Goal: Task Accomplishment & Management: Manage account settings

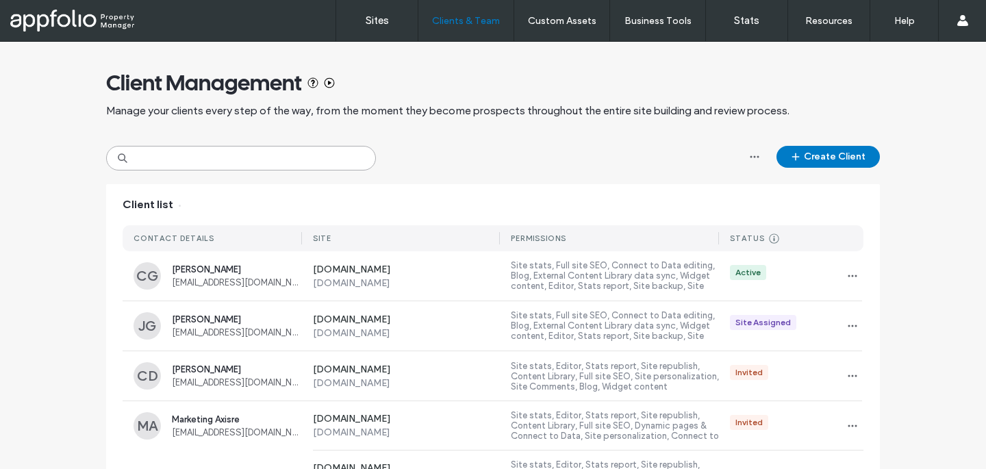
click at [264, 161] on input at bounding box center [241, 158] width 270 height 25
click at [231, 153] on input at bounding box center [241, 158] width 270 height 25
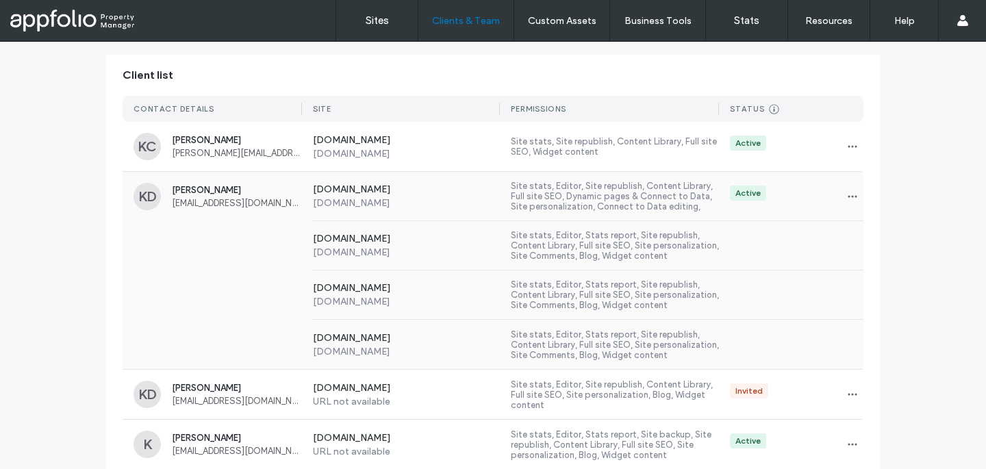
scroll to position [155, 0]
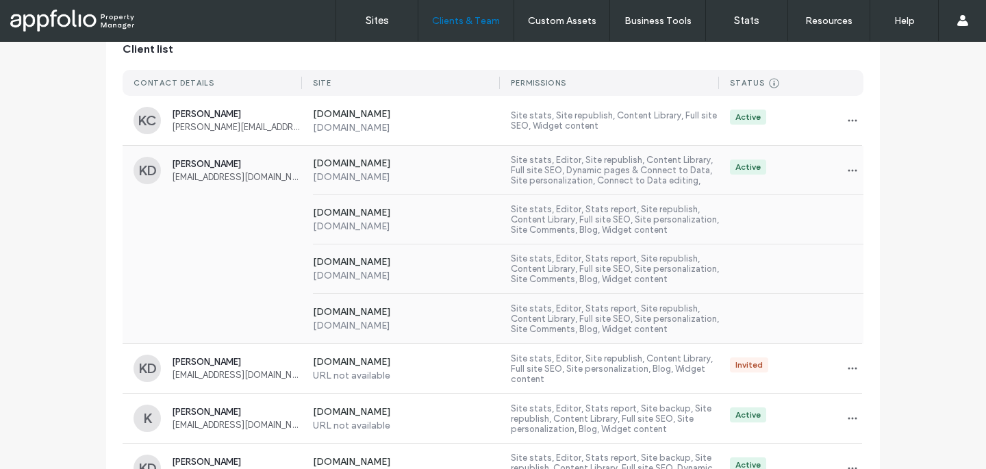
type input "*****"
click at [287, 296] on div "[DOMAIN_NAME] [DOMAIN_NAME] Site stats, Editor, Stats report, Site republish, C…" at bounding box center [493, 318] width 741 height 49
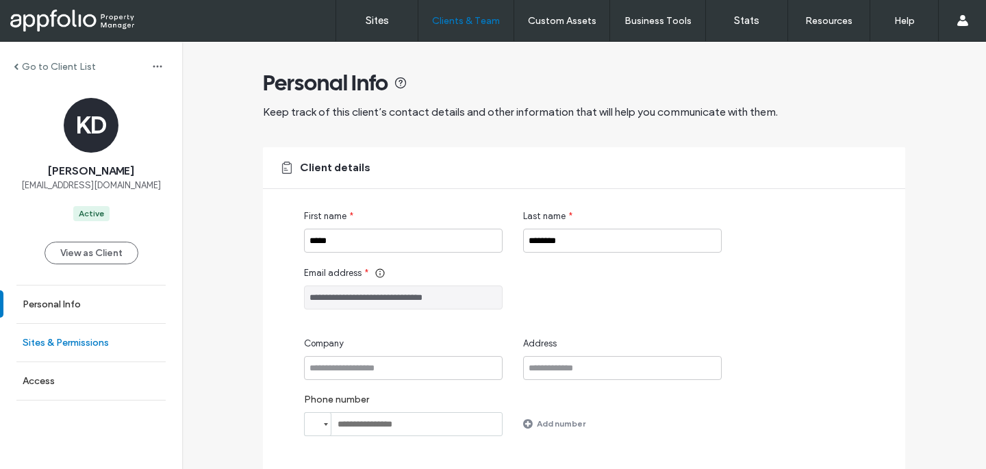
click at [139, 341] on link "Sites & Permissions" at bounding box center [91, 343] width 182 height 38
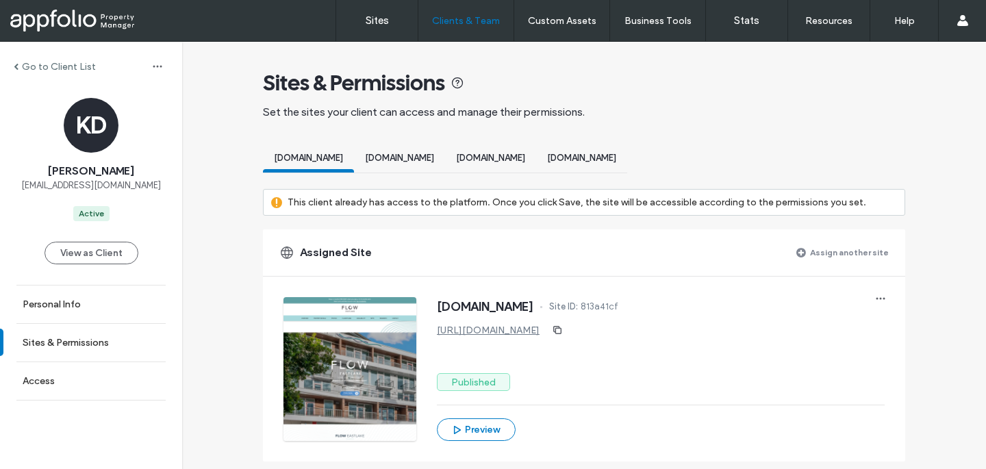
click at [817, 241] on label "Assign another site" at bounding box center [849, 252] width 79 height 24
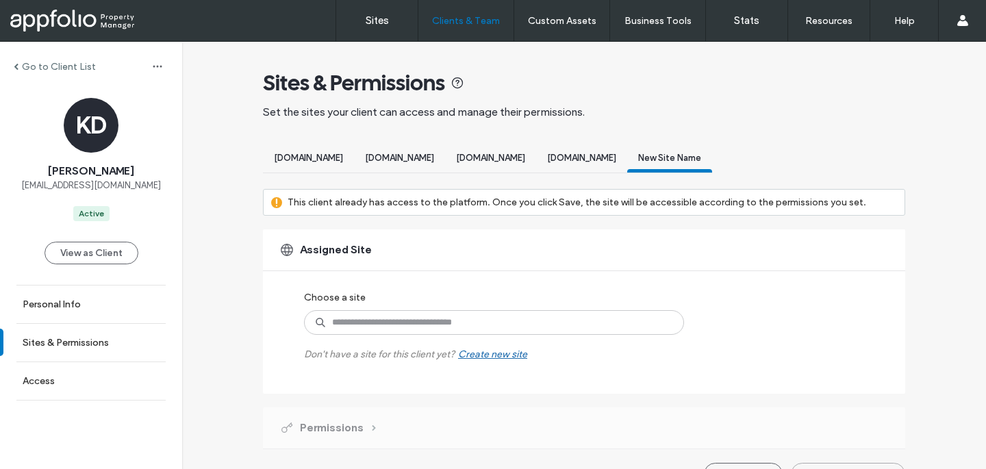
click at [466, 340] on label "Don't have a site for this client yet? Create new site" at bounding box center [415, 347] width 223 height 25
click at [466, 320] on input at bounding box center [494, 322] width 380 height 25
type input "***"
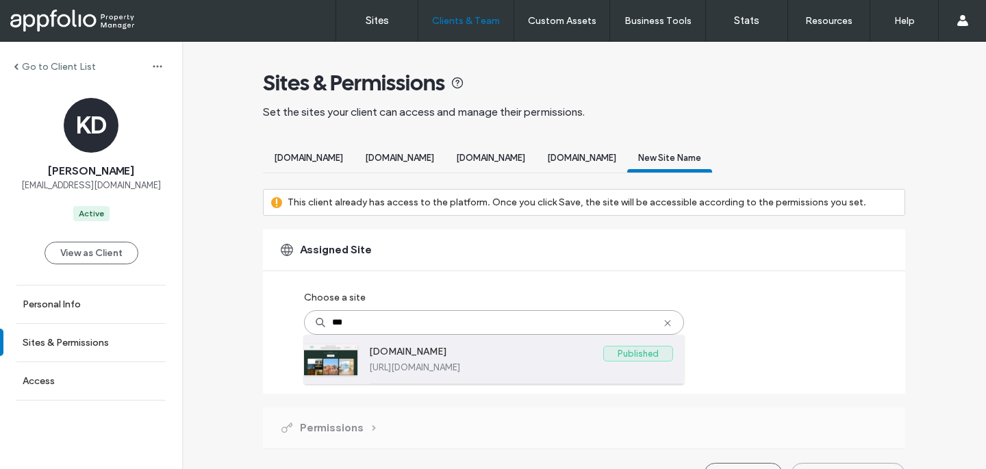
click at [447, 351] on label "[DOMAIN_NAME]" at bounding box center [486, 354] width 234 height 16
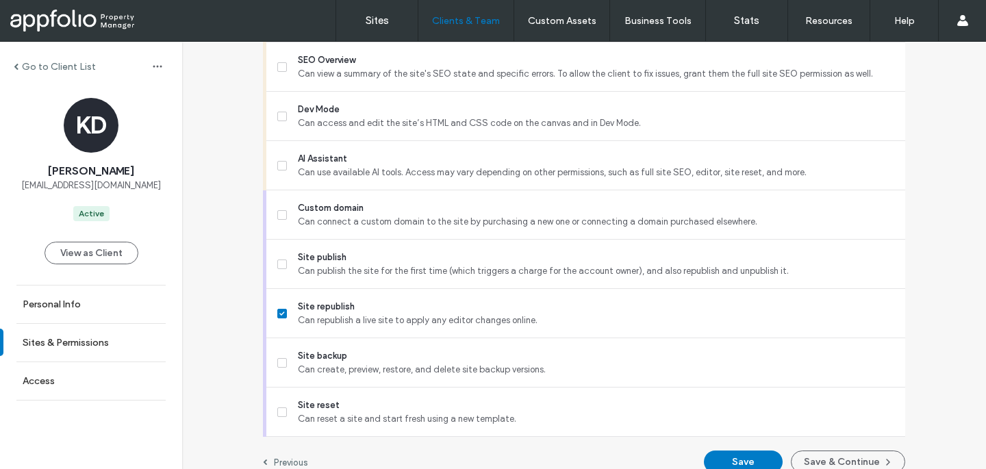
scroll to position [1307, 0]
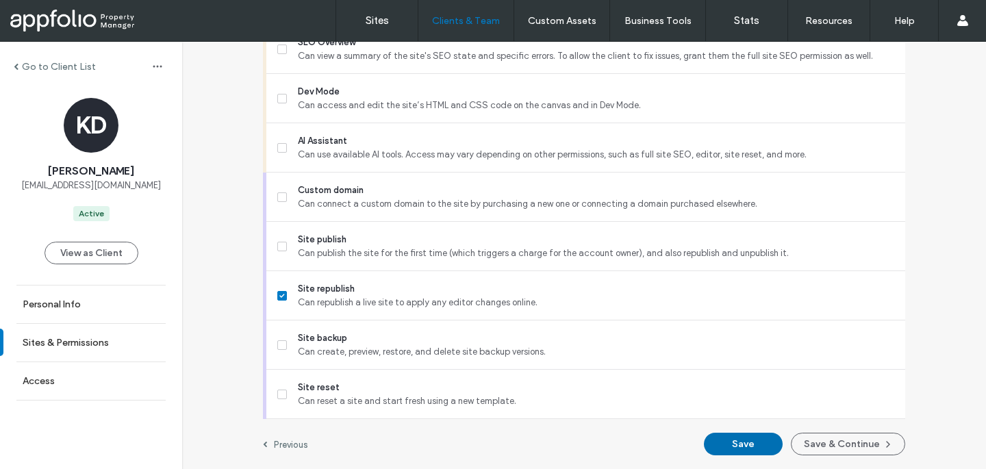
click at [767, 444] on button "Save" at bounding box center [743, 444] width 79 height 23
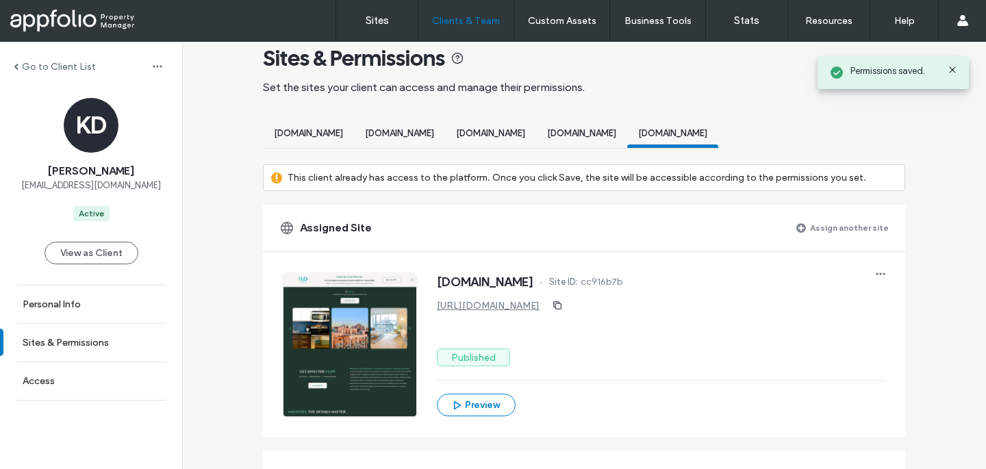
scroll to position [0, 0]
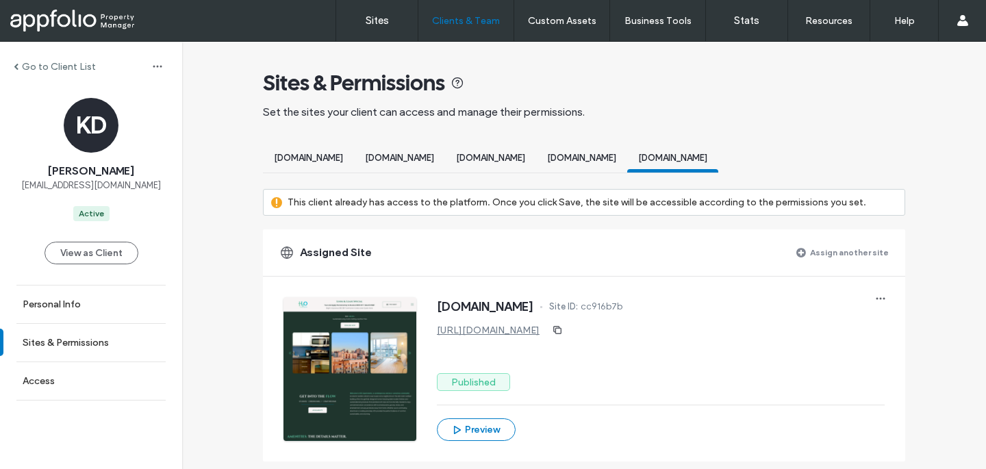
click at [616, 155] on span "[DOMAIN_NAME]" at bounding box center [581, 158] width 69 height 10
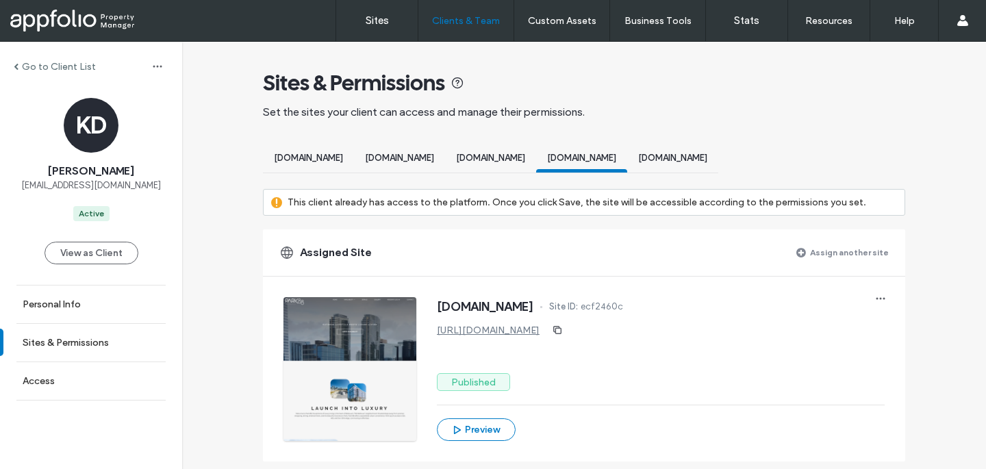
click at [484, 334] on link "[URL][DOMAIN_NAME]" at bounding box center [488, 330] width 103 height 12
click at [525, 161] on span "[DOMAIN_NAME]" at bounding box center [490, 158] width 69 height 10
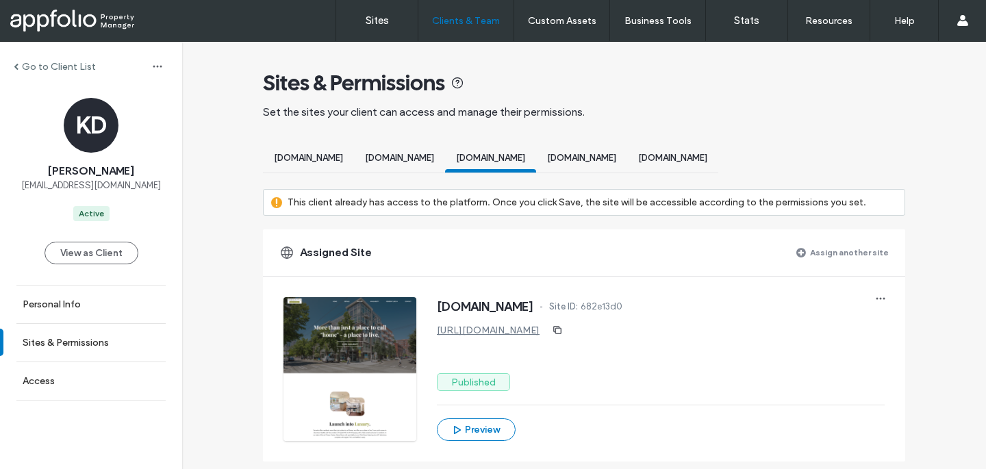
click at [459, 331] on link "[URL][DOMAIN_NAME]" at bounding box center [488, 330] width 103 height 12
click at [434, 157] on span "[DOMAIN_NAME]" at bounding box center [399, 158] width 69 height 10
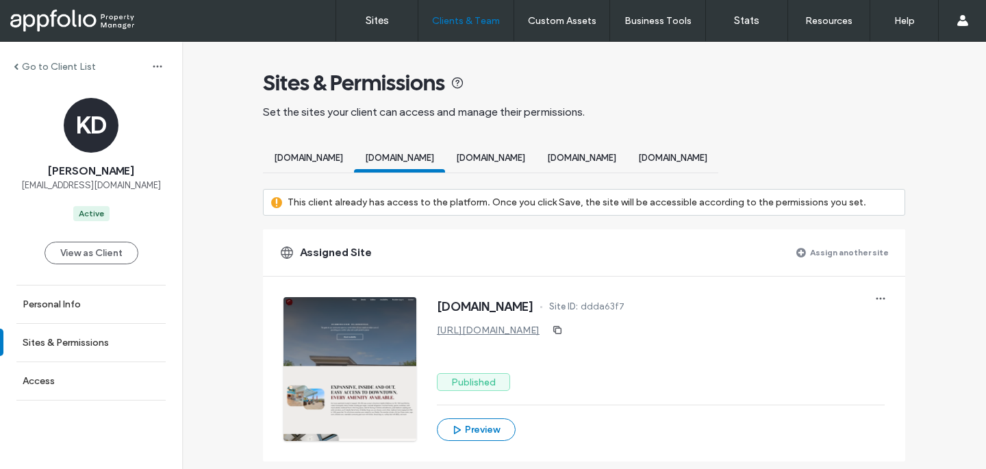
click at [499, 329] on link "[URL][DOMAIN_NAME]" at bounding box center [488, 330] width 103 height 12
click at [346, 147] on div "[DOMAIN_NAME]" at bounding box center [308, 159] width 91 height 25
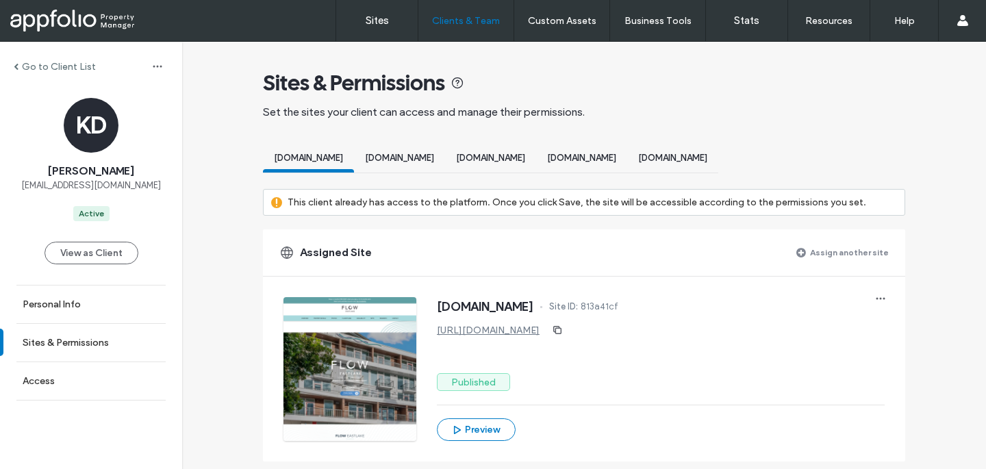
click at [536, 151] on div "[DOMAIN_NAME]" at bounding box center [490, 159] width 91 height 25
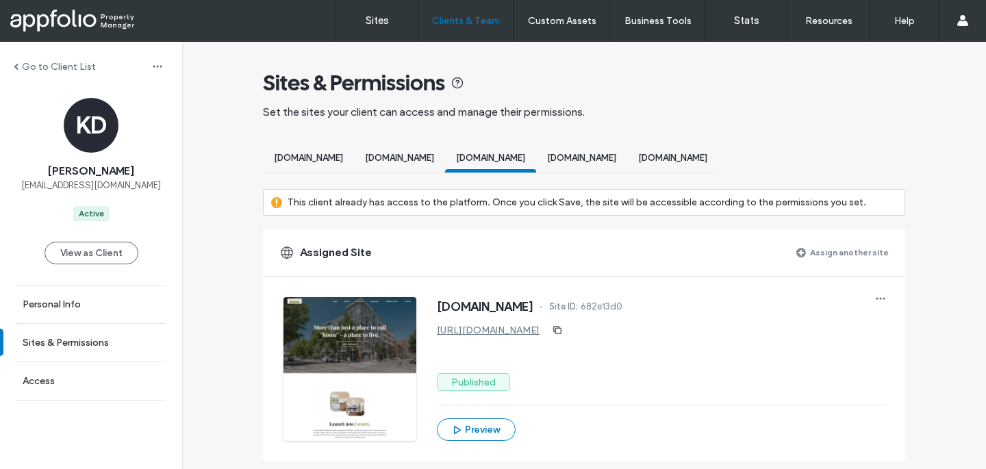
click at [494, 334] on link "[URL][DOMAIN_NAME]" at bounding box center [488, 330] width 103 height 12
click at [616, 159] on span "[DOMAIN_NAME]" at bounding box center [581, 158] width 69 height 10
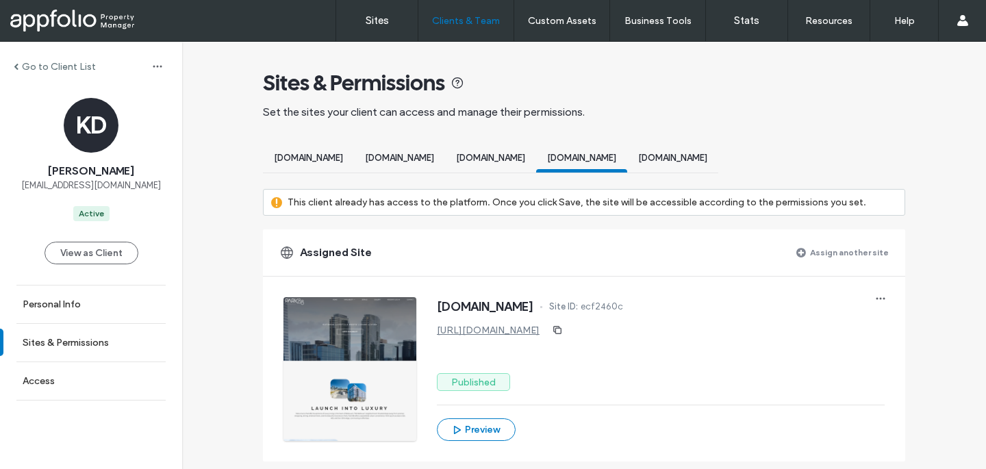
click at [457, 335] on link "[URL][DOMAIN_NAME]" at bounding box center [488, 330] width 103 height 12
click at [718, 159] on div "[DOMAIN_NAME]" at bounding box center [672, 159] width 91 height 25
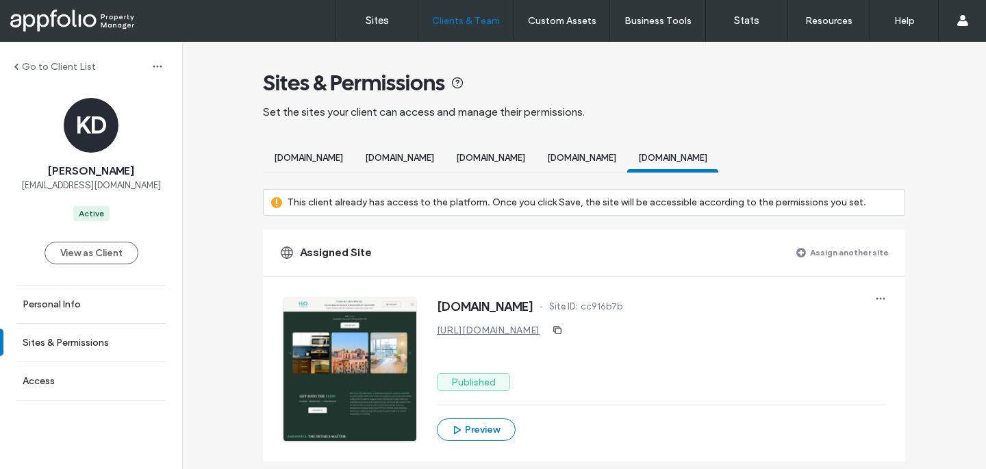
click at [465, 333] on link "[URL][DOMAIN_NAME]" at bounding box center [488, 330] width 103 height 12
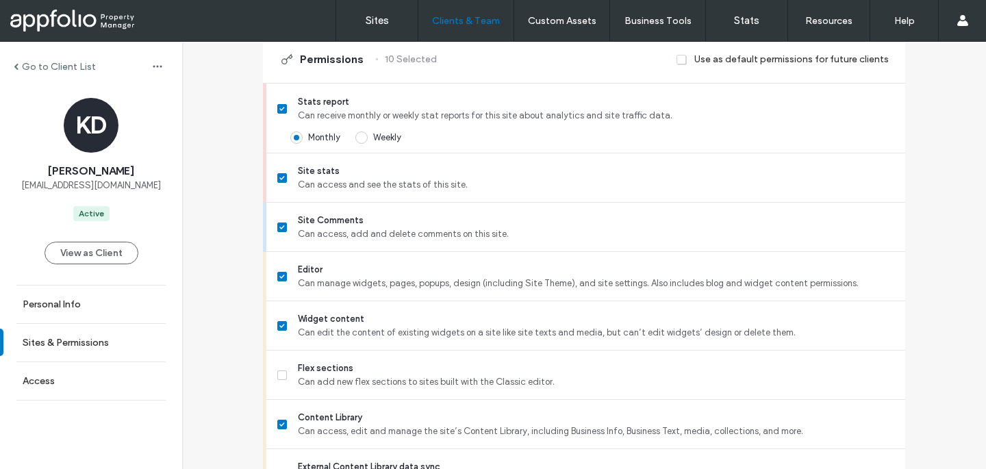
scroll to position [331, 0]
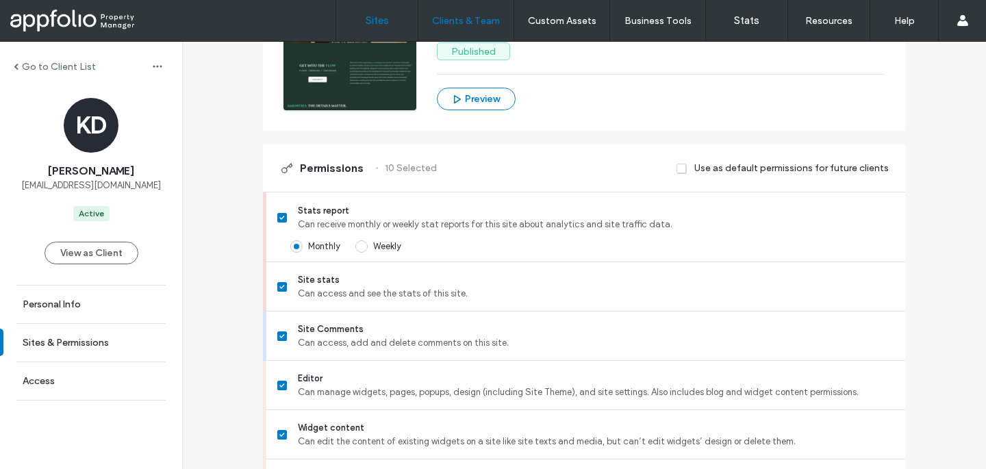
click at [389, 27] on link "Sites" at bounding box center [376, 20] width 81 height 41
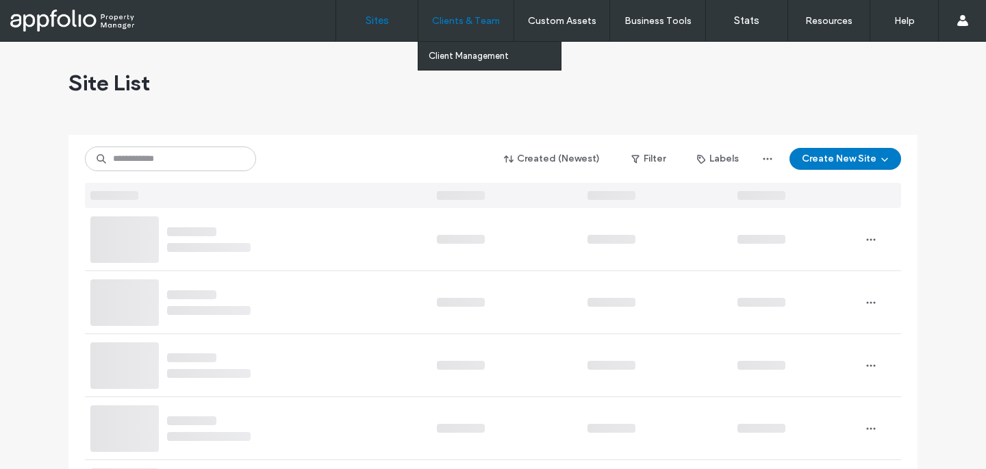
click at [449, 21] on label "Clients & Team" at bounding box center [466, 21] width 68 height 12
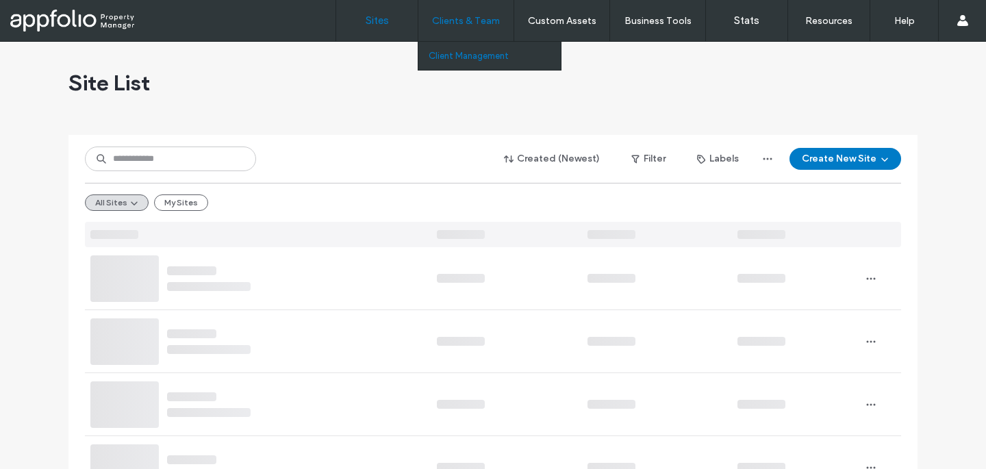
click at [448, 63] on link "Client Management" at bounding box center [494, 56] width 132 height 28
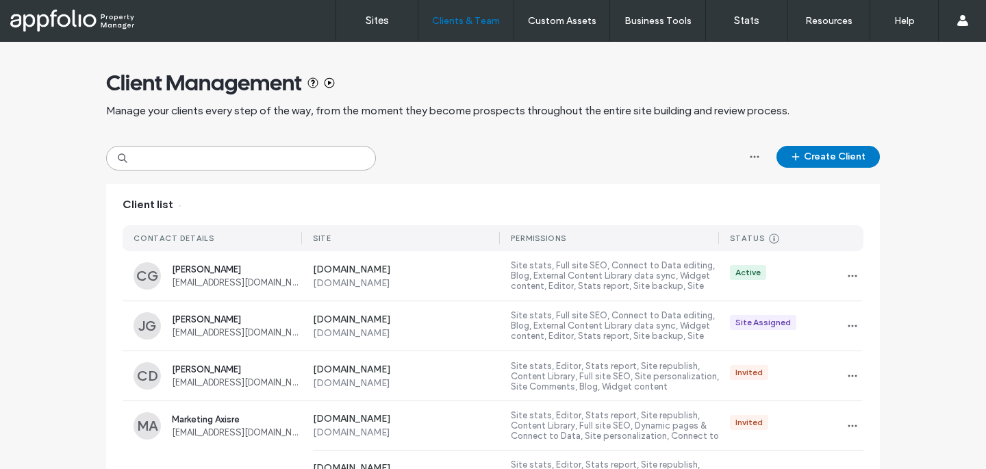
click at [208, 158] on input at bounding box center [241, 158] width 270 height 25
paste input "**********"
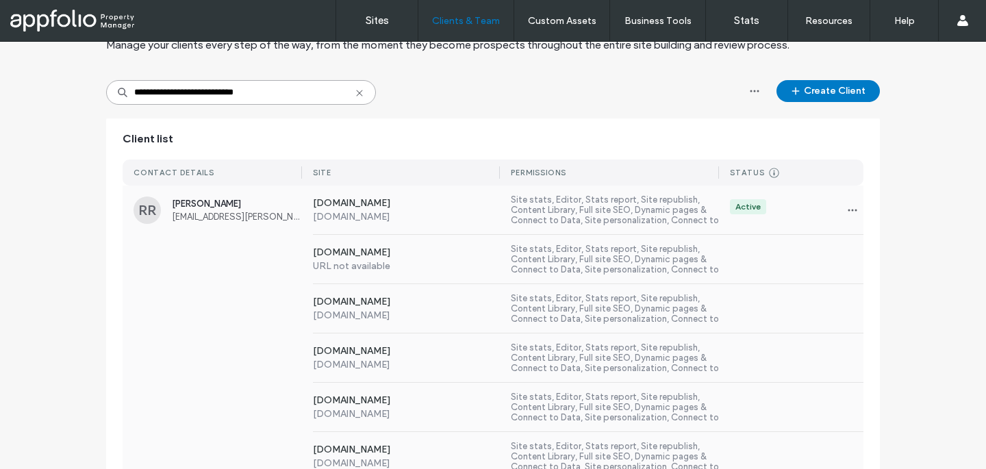
scroll to position [140, 0]
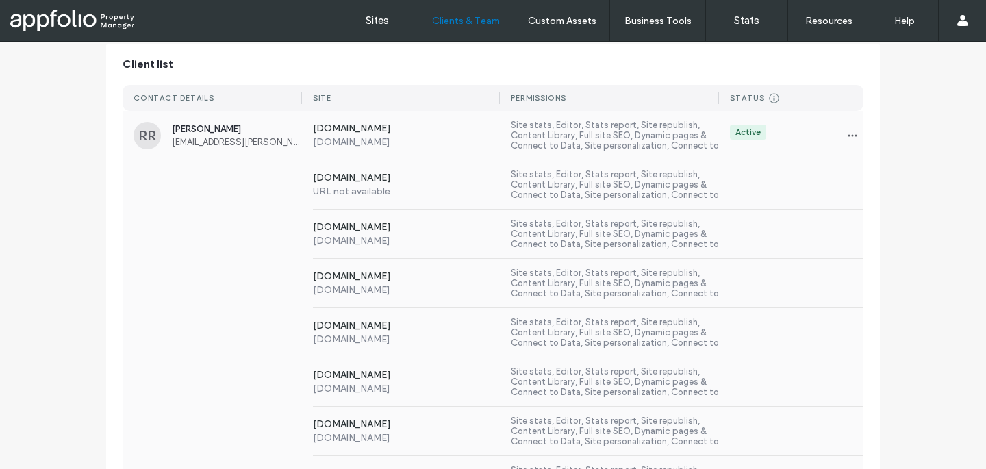
type input "**********"
click at [514, 292] on label "Site stats, Editor, Stats report, Site republish, Content Library, Full site SE…" at bounding box center [615, 283] width 208 height 31
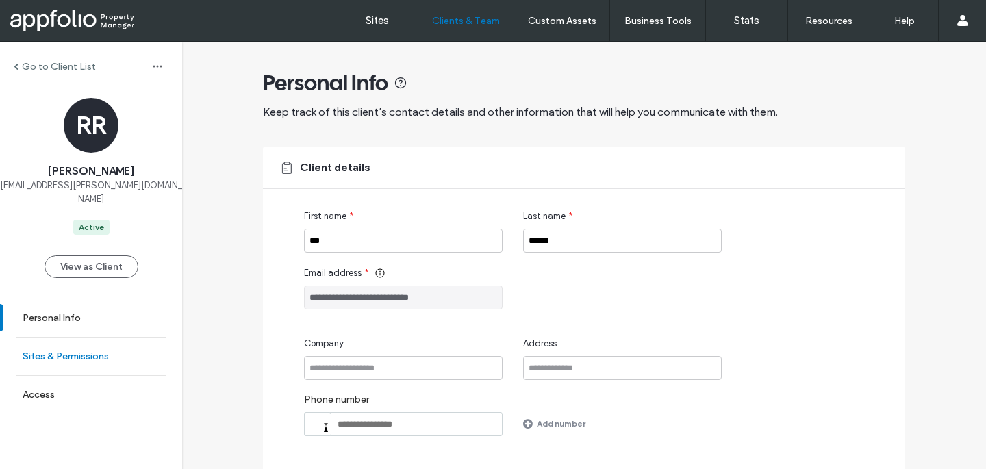
click at [50, 337] on link "Sites & Permissions" at bounding box center [91, 356] width 182 height 38
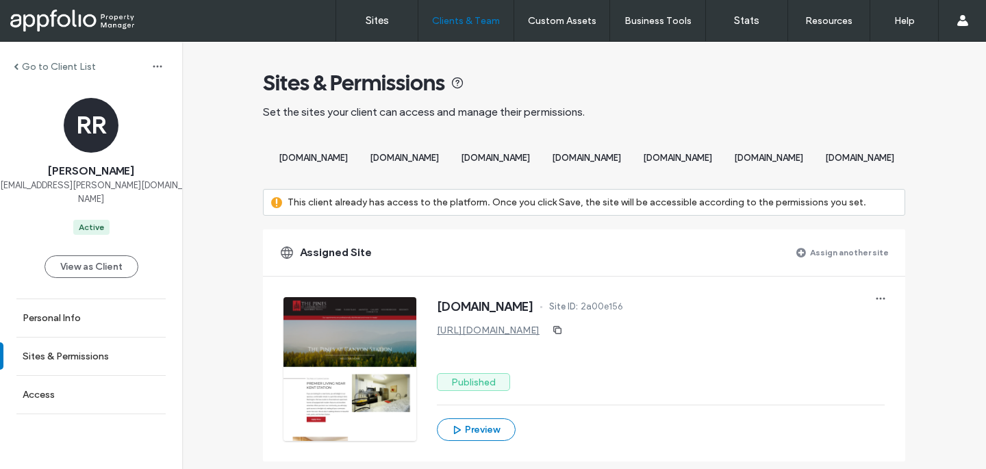
scroll to position [0, 1667]
click at [845, 264] on label "Assign another site" at bounding box center [849, 252] width 79 height 24
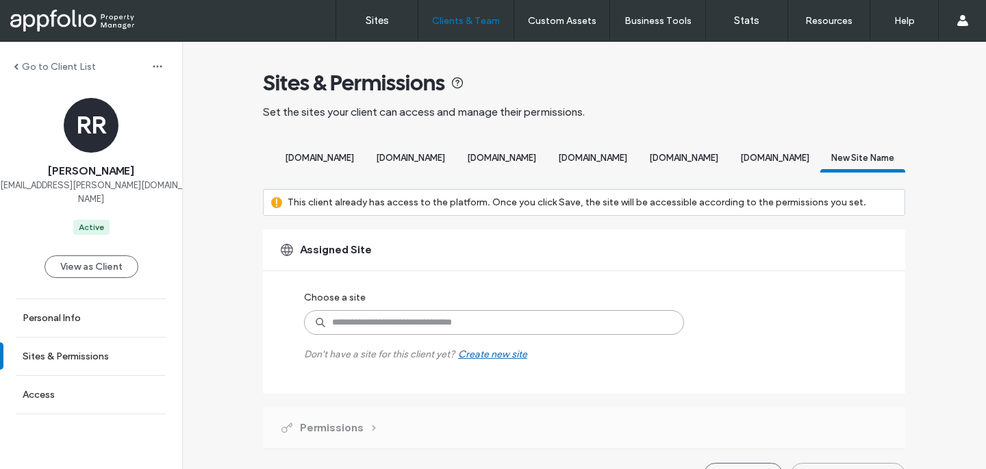
click at [517, 335] on input at bounding box center [494, 322] width 380 height 25
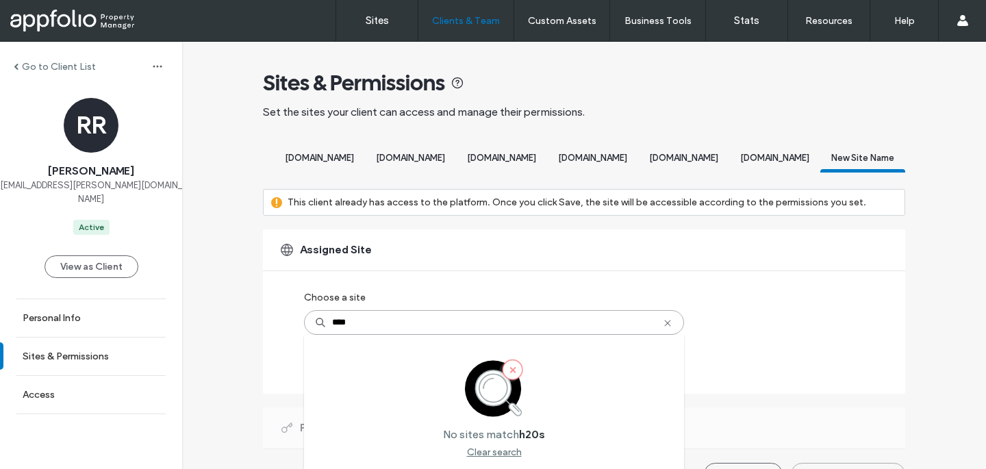
type input "***"
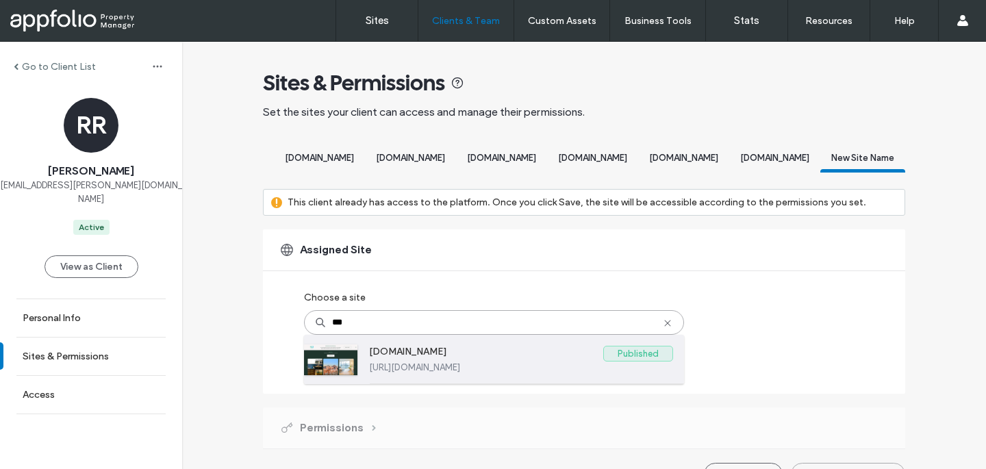
click at [390, 372] on label "[URL][DOMAIN_NAME]" at bounding box center [521, 367] width 304 height 10
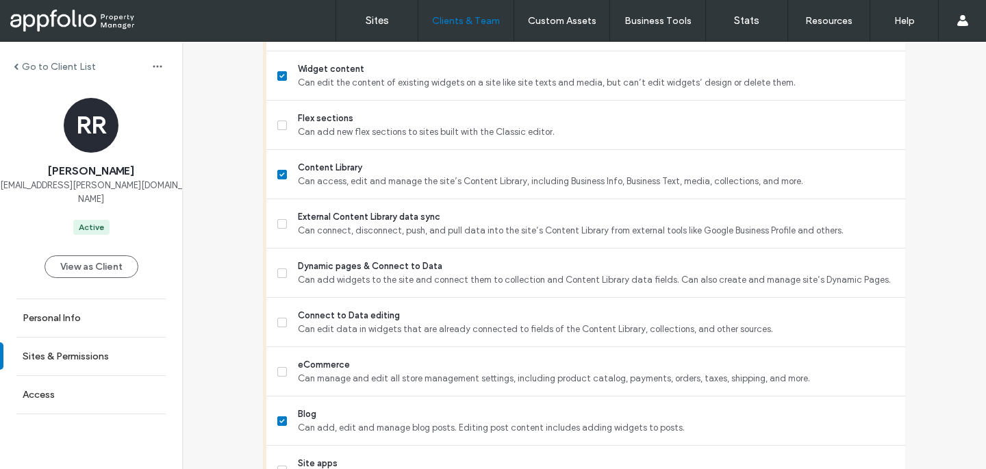
scroll to position [1320, 0]
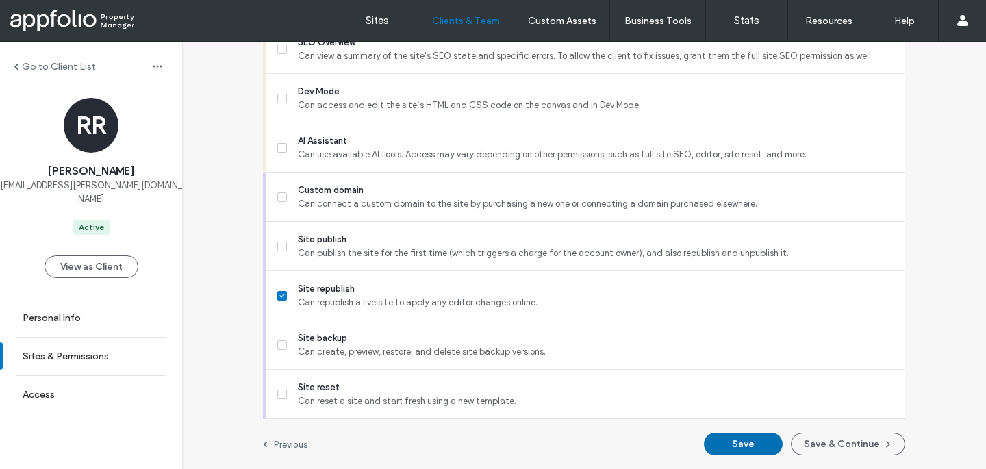
click at [764, 448] on button "Save" at bounding box center [743, 444] width 79 height 23
